Goal: Register for event/course

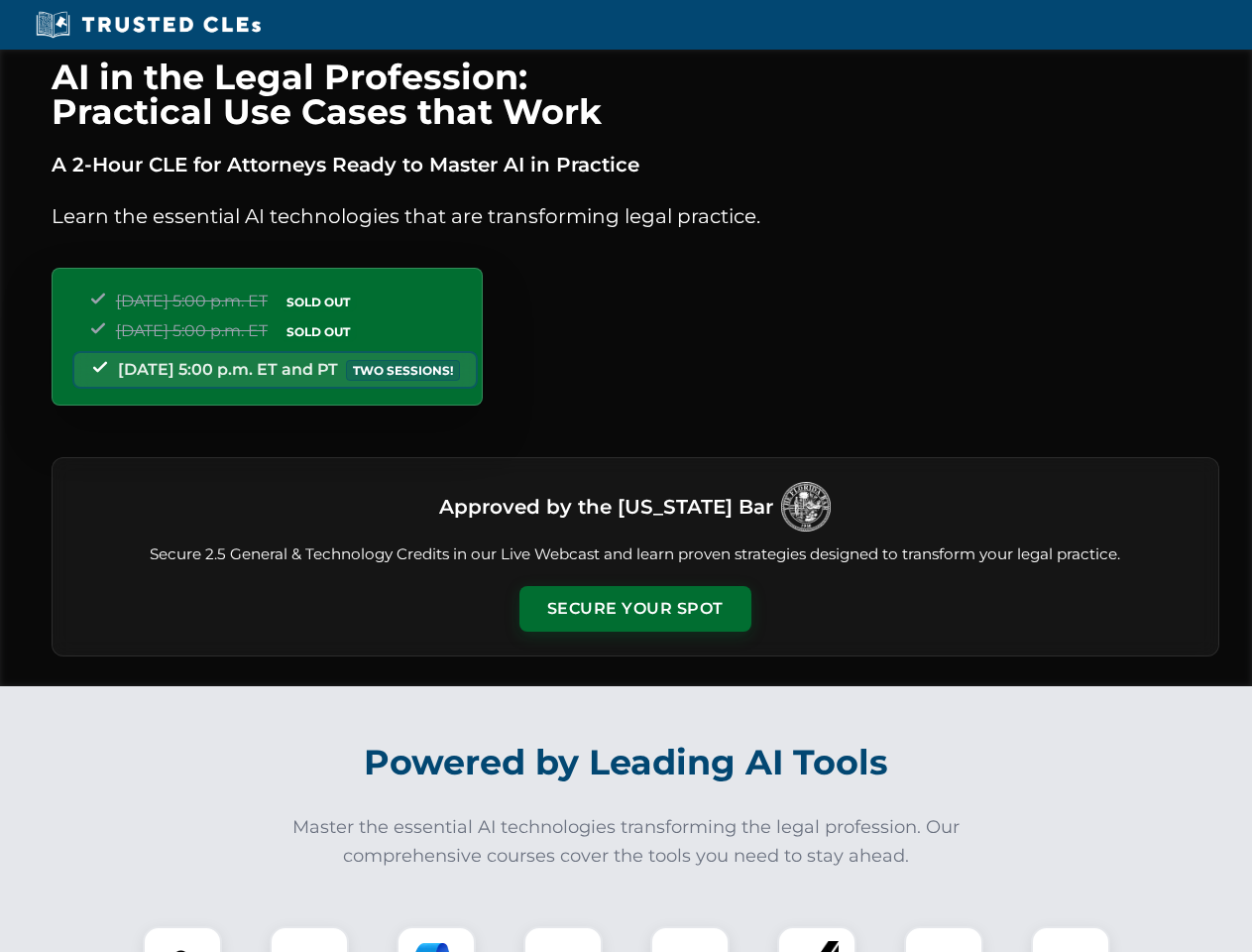
click at [634, 609] on button "Secure Your Spot" at bounding box center [635, 609] width 232 height 46
click at [182, 939] on img at bounding box center [182, 965] width 57 height 57
